Goal: Use online tool/utility: Utilize a website feature to perform a specific function

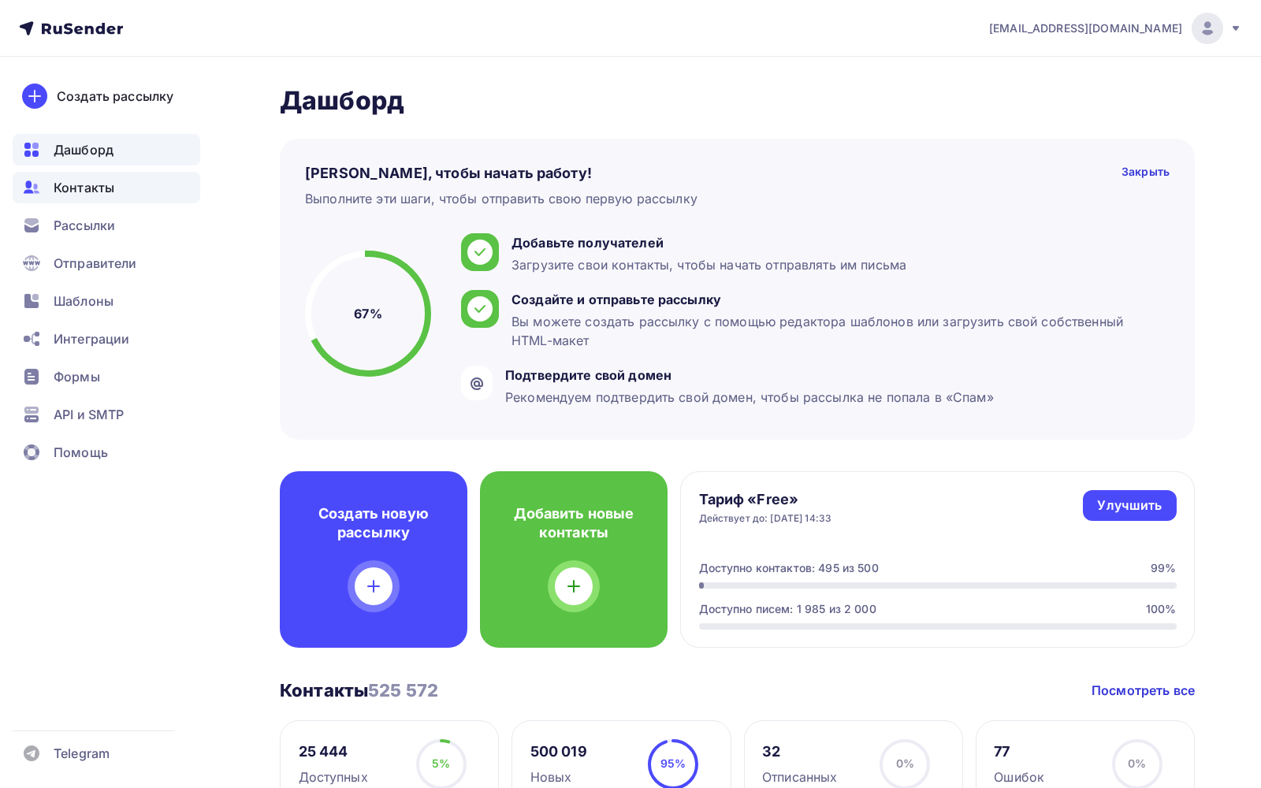
click at [84, 195] on span "Контакты" at bounding box center [84, 187] width 61 height 19
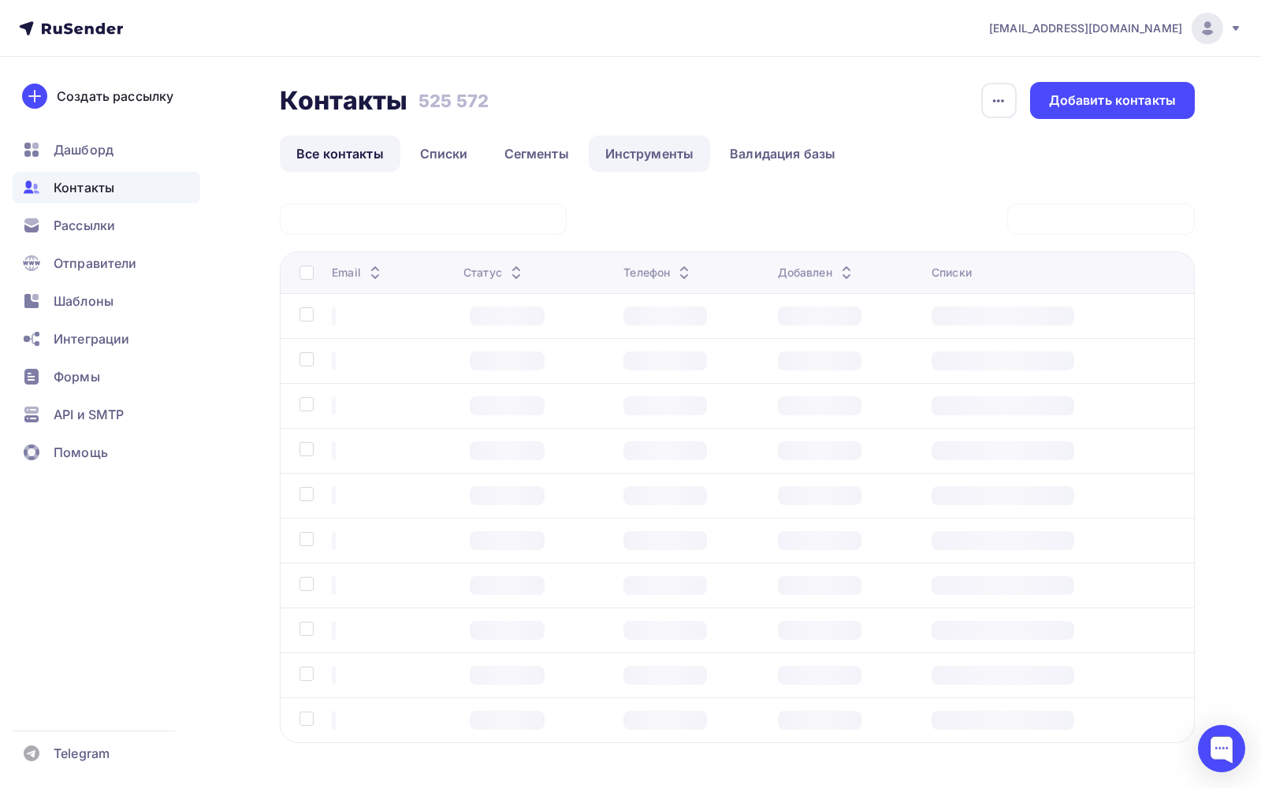
click at [453, 154] on link "Списки" at bounding box center [444, 154] width 81 height 36
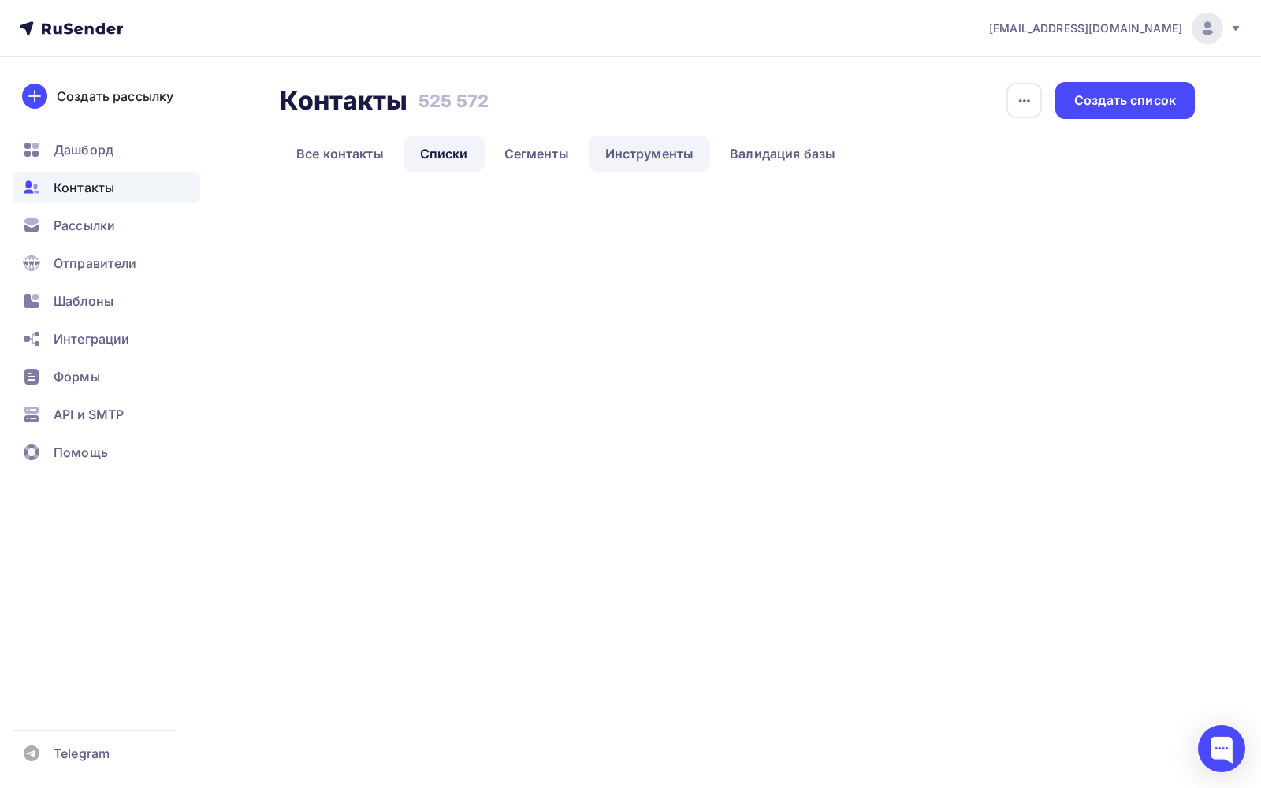
click at [656, 143] on link "Инструменты" at bounding box center [650, 154] width 122 height 36
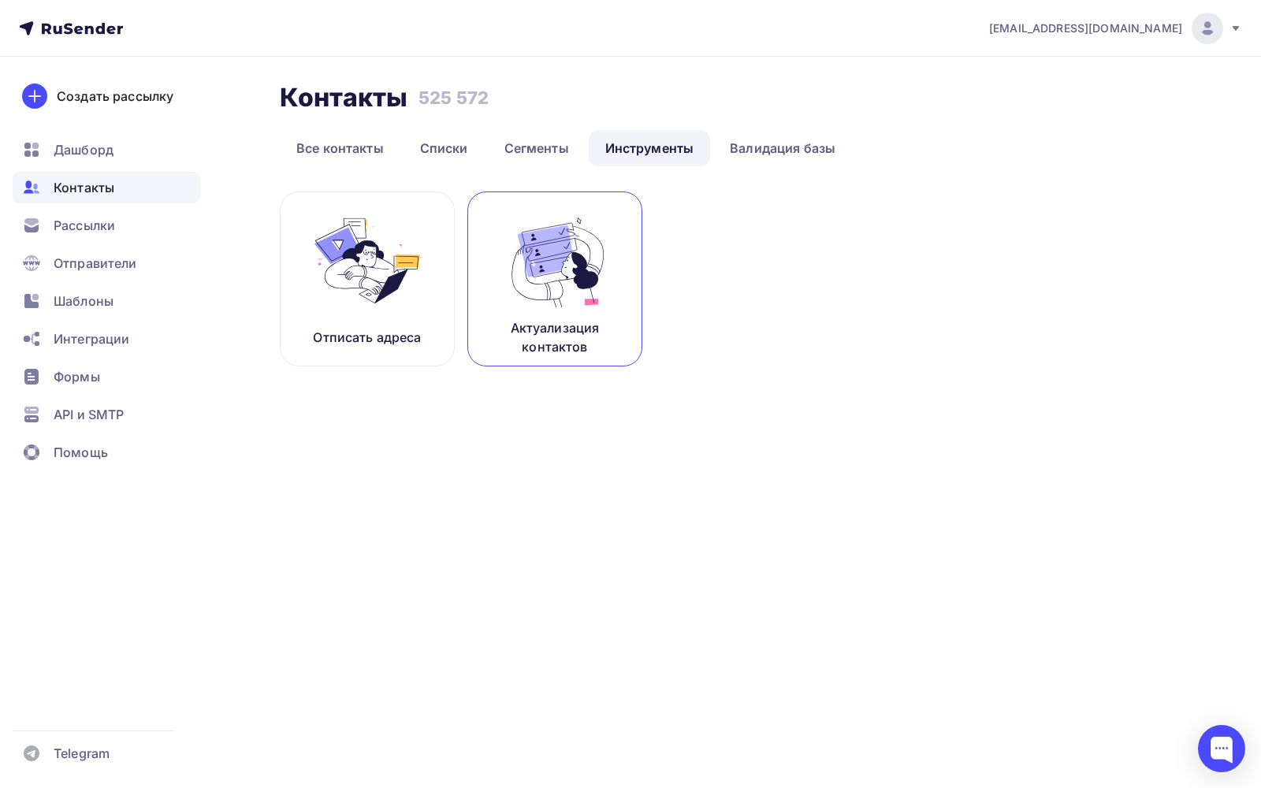
click at [574, 289] on img at bounding box center [555, 260] width 106 height 99
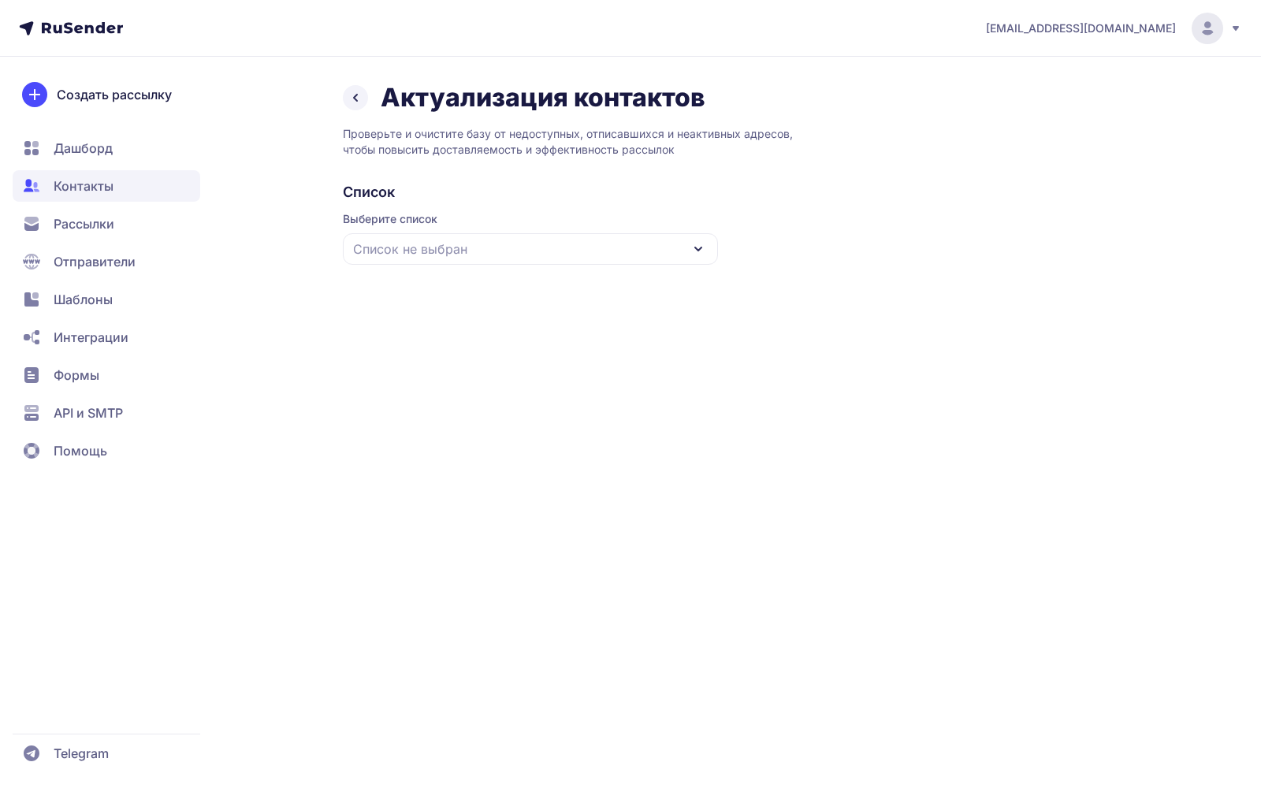
click at [570, 250] on div "Список не выбран" at bounding box center [530, 249] width 375 height 32
click at [538, 287] on div "Все контакты" at bounding box center [530, 296] width 356 height 38
